Goal: Task Accomplishment & Management: Use online tool/utility

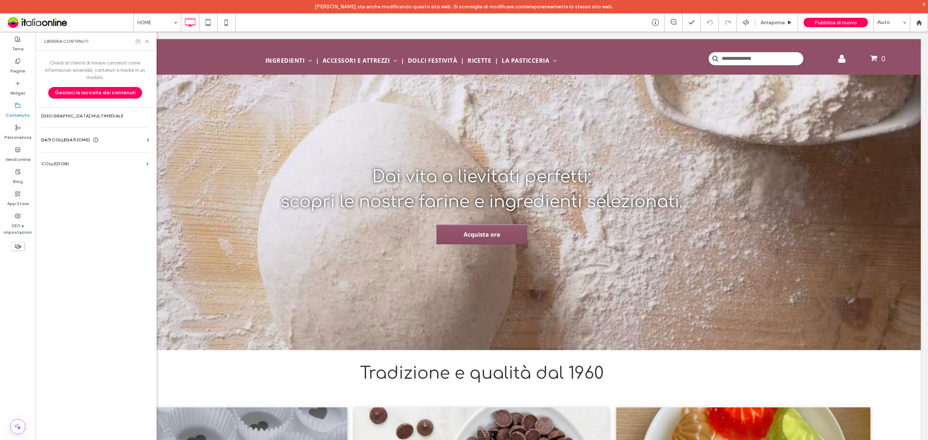
click at [15, 134] on label "Personalizza" at bounding box center [17, 136] width 27 height 10
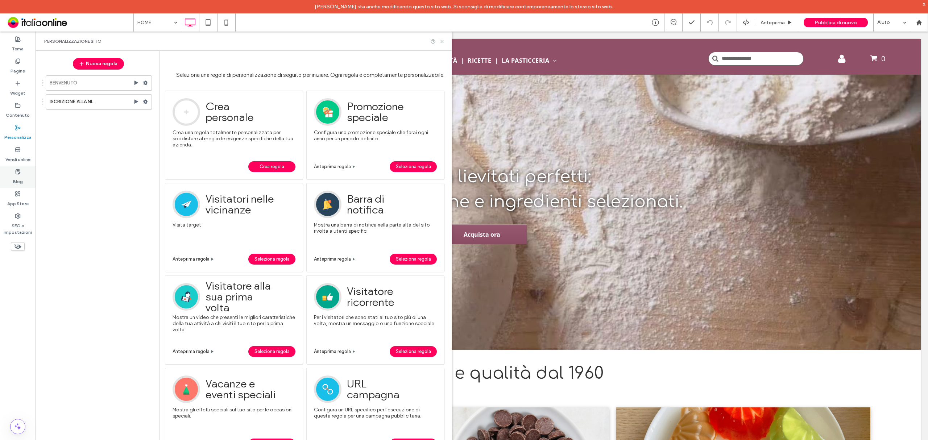
click at [19, 173] on use at bounding box center [18, 171] width 4 height 5
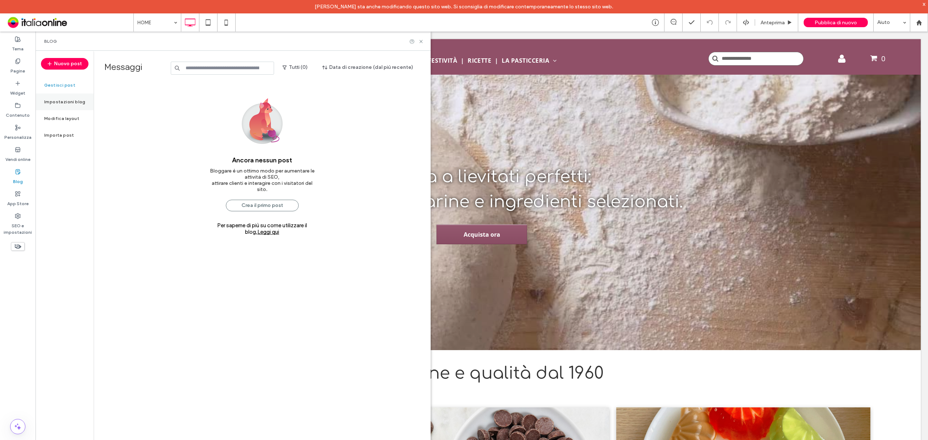
click at [73, 100] on label "Impostazioni blog" at bounding box center [64, 101] width 41 height 5
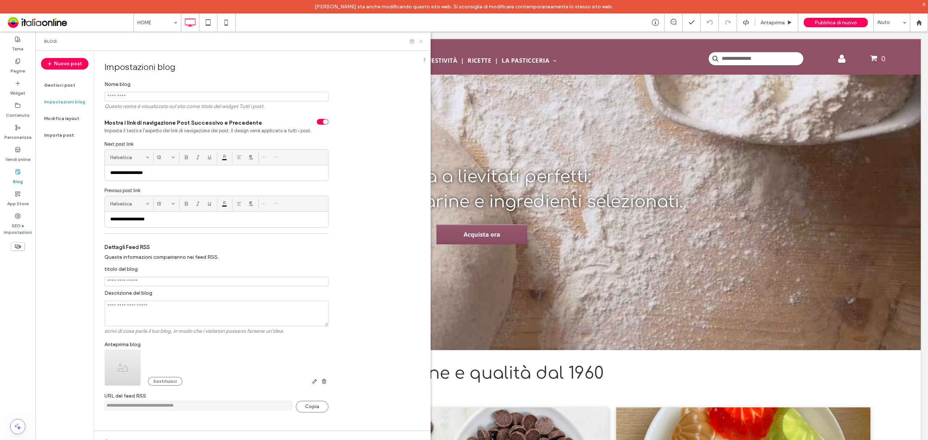
click at [424, 41] on icon at bounding box center [420, 41] width 5 height 5
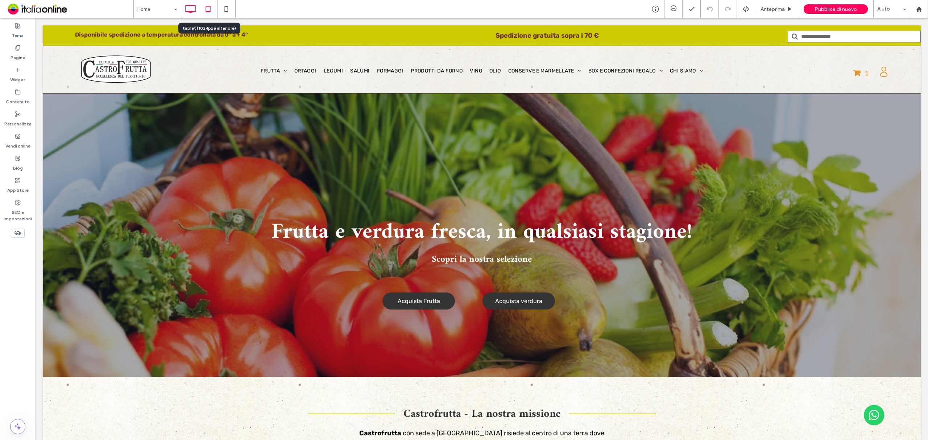
drag, startPoint x: 68, startPoint y: 12, endPoint x: 211, endPoint y: 6, distance: 142.6
click at [211, 6] on use at bounding box center [208, 9] width 5 height 6
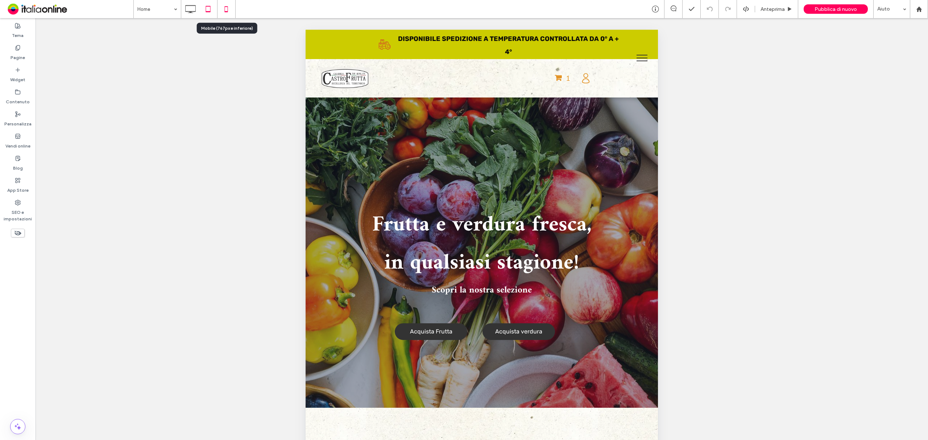
click at [230, 9] on icon at bounding box center [226, 9] width 15 height 15
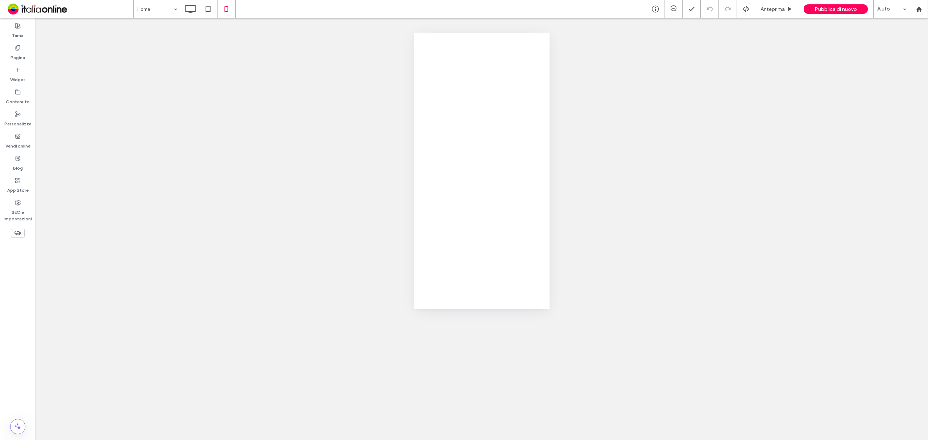
drag, startPoint x: 221, startPoint y: 61, endPoint x: 228, endPoint y: 54, distance: 9.8
click at [221, 60] on div at bounding box center [464, 220] width 928 height 440
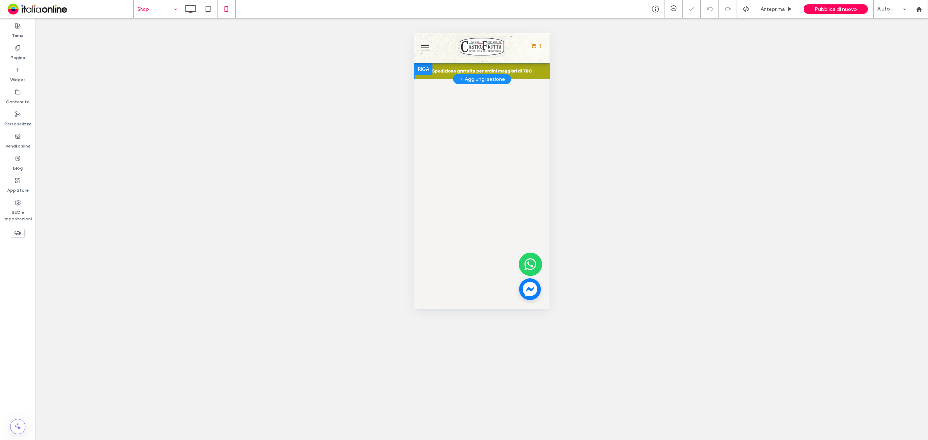
click at [421, 67] on div at bounding box center [423, 69] width 18 height 12
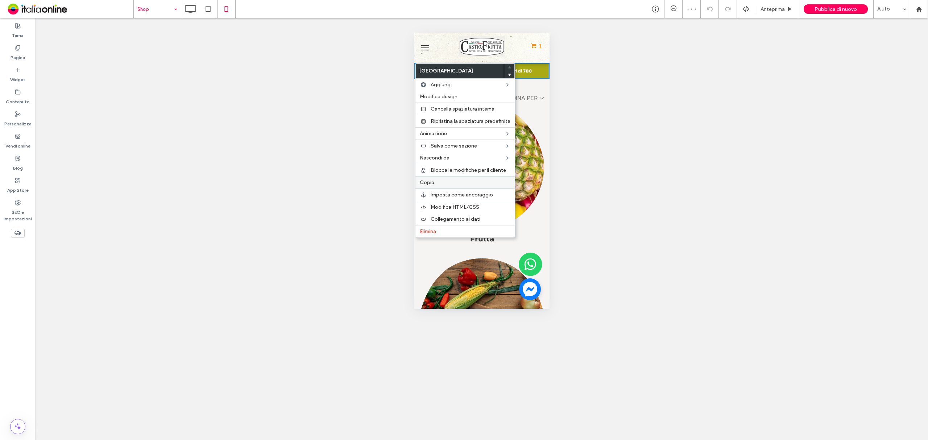
click at [452, 186] on label "Copia" at bounding box center [465, 182] width 91 height 6
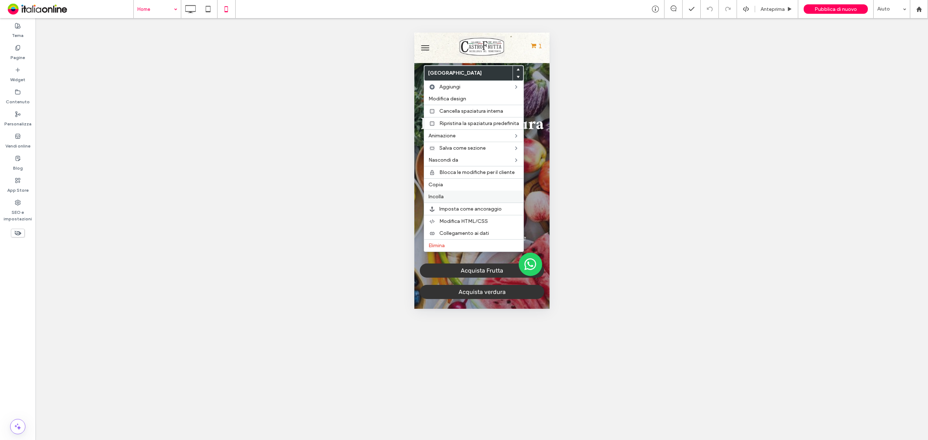
click at [473, 195] on div "Incolla" at bounding box center [473, 197] width 99 height 12
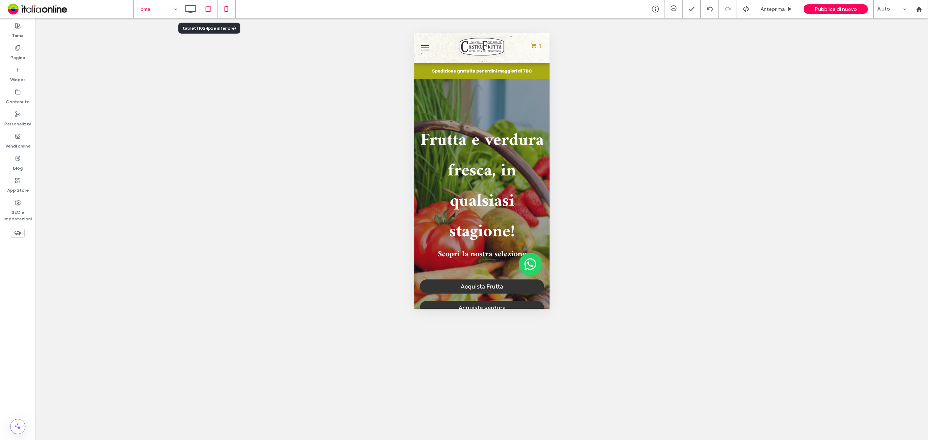
click at [212, 9] on icon at bounding box center [208, 9] width 15 height 15
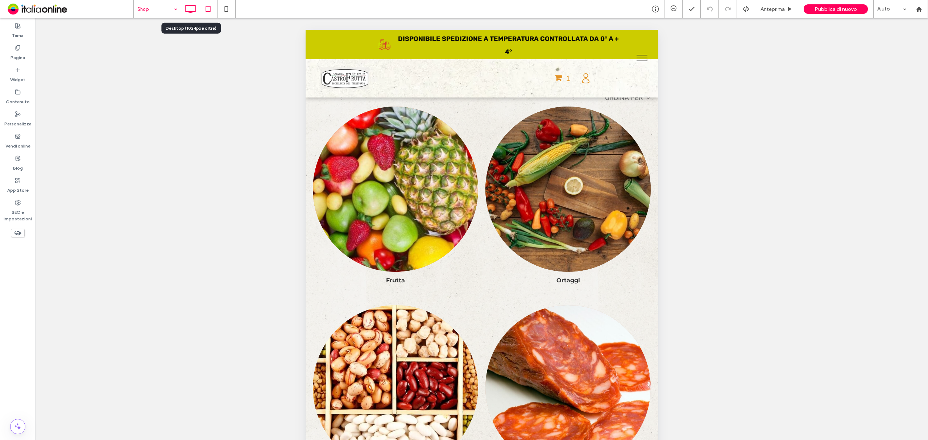
click at [188, 15] on icon at bounding box center [190, 9] width 15 height 15
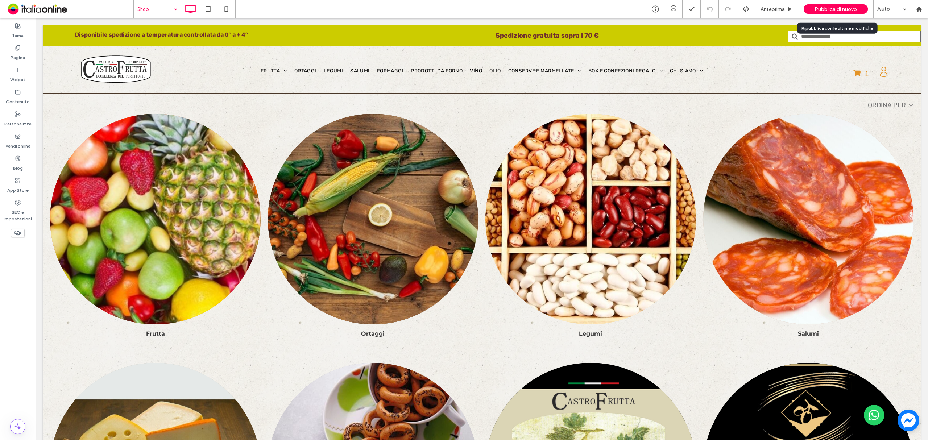
click at [853, 10] on span "Pubblica di nuovo" at bounding box center [836, 9] width 42 height 6
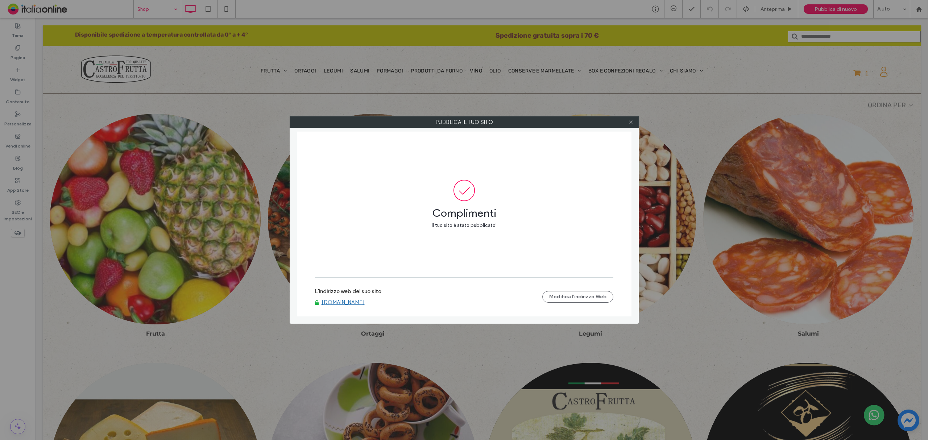
click at [357, 305] on link "[DOMAIN_NAME]" at bounding box center [343, 302] width 43 height 7
